Goal: Task Accomplishment & Management: Use online tool/utility

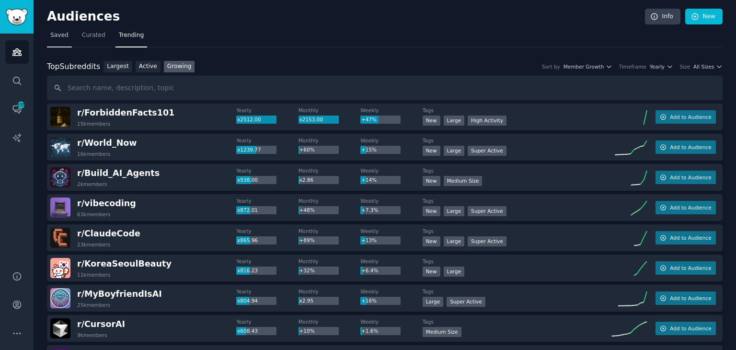
click at [66, 46] on link "Saved" at bounding box center [59, 38] width 25 height 20
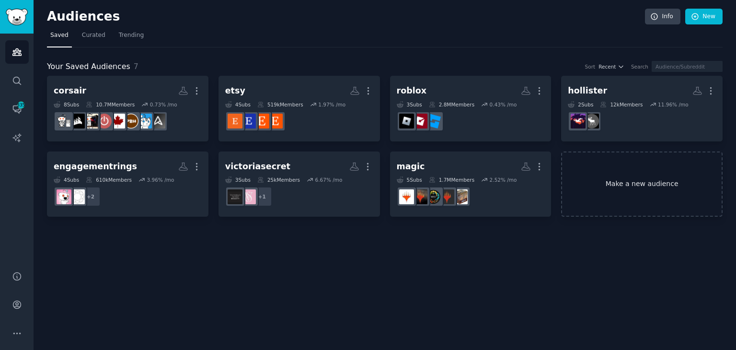
click at [596, 180] on link "Make a new audience" at bounding box center [642, 184] width 162 height 66
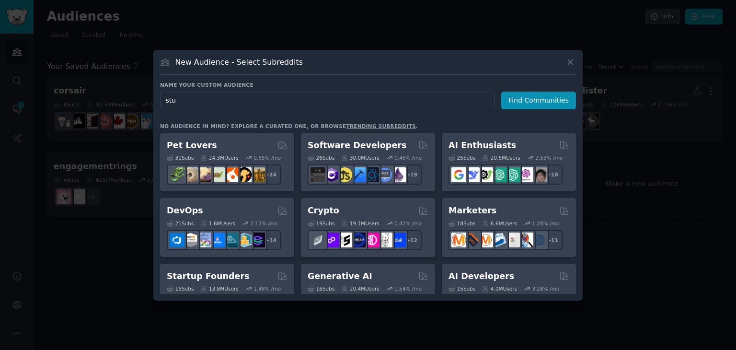
type input "stu"
click at [573, 61] on icon at bounding box center [571, 62] width 10 height 10
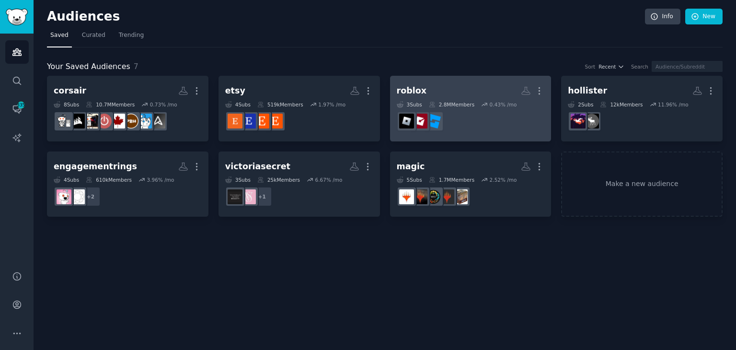
click at [464, 106] on div "2.8M Members" at bounding box center [452, 104] width 46 height 7
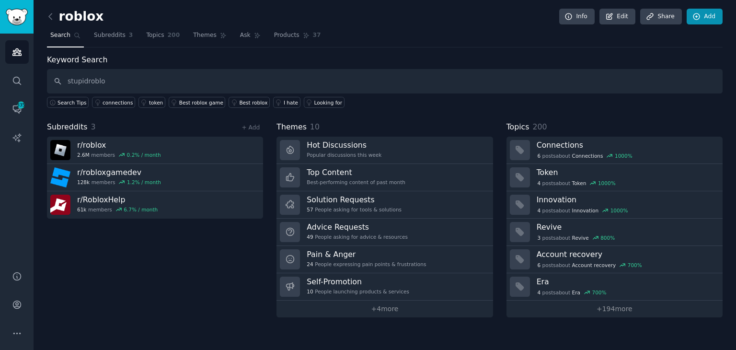
type input "stupidroblo"
click at [709, 18] on link "Add" at bounding box center [705, 17] width 36 height 16
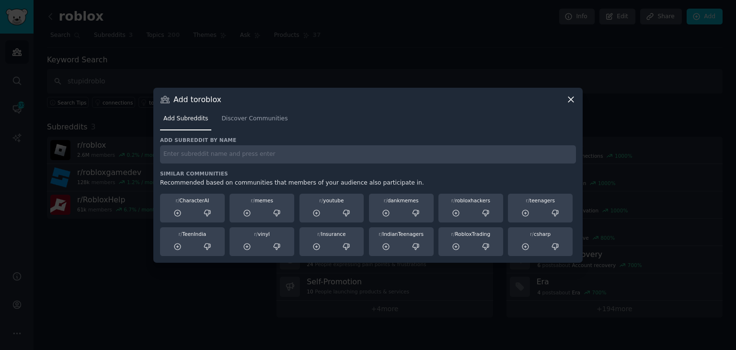
click at [313, 152] on input "text" at bounding box center [368, 154] width 416 height 19
paste input "StupidRobloxBans"
type input "StupidRobloxBans"
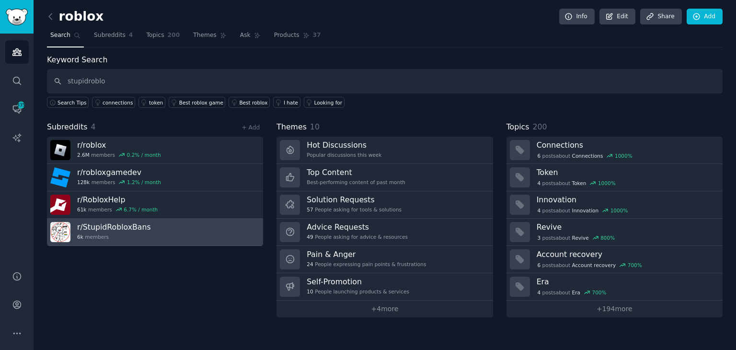
click at [191, 238] on link "r/ StupidRobloxBans 6k members" at bounding box center [155, 232] width 216 height 27
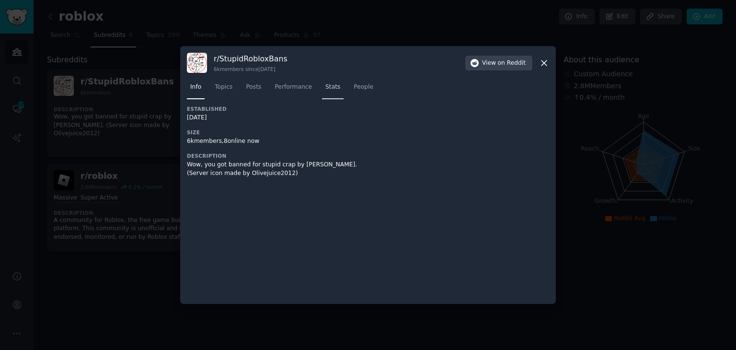
click at [334, 87] on link "Stats" at bounding box center [333, 90] width 22 height 20
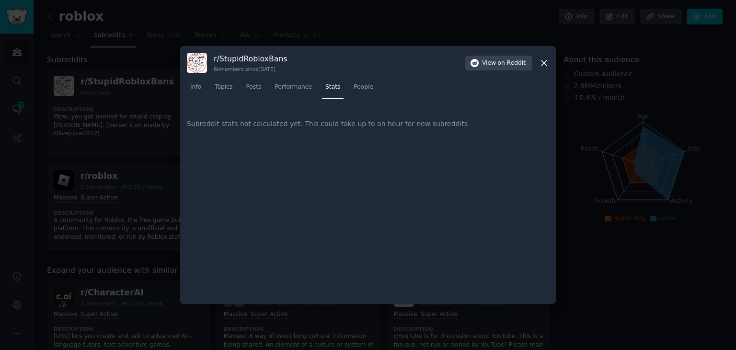
click at [542, 66] on icon at bounding box center [544, 63] width 10 height 10
